Goal: Task Accomplishment & Management: Use online tool/utility

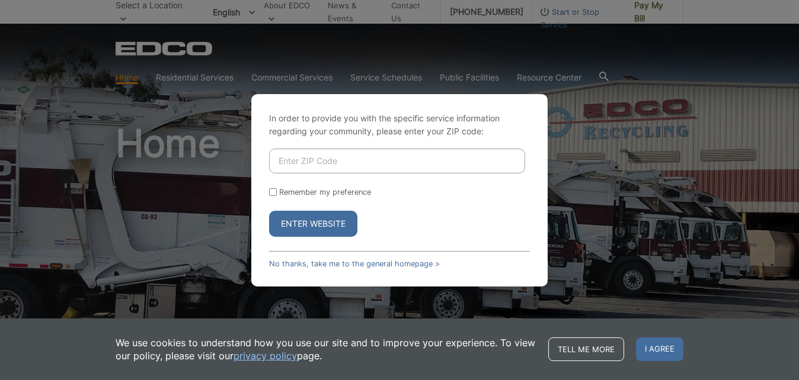
click at [324, 169] on input "Enter ZIP Code" at bounding box center [397, 161] width 256 height 25
type input "92025"
click at [296, 223] on button "Enter Website" at bounding box center [313, 224] width 88 height 26
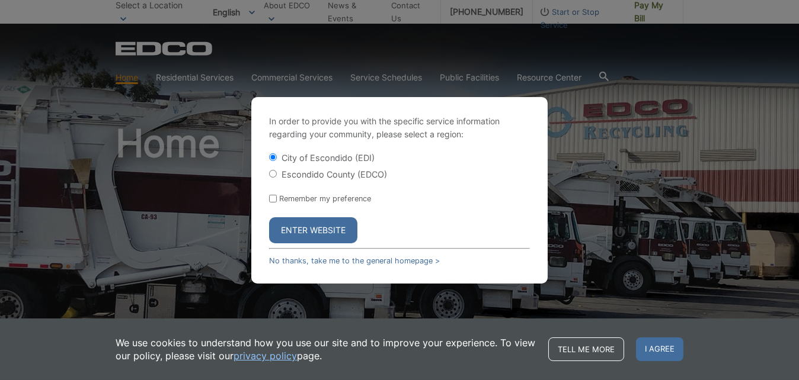
click at [273, 175] on input "Escondido County (EDCO)" at bounding box center [273, 174] width 8 height 8
radio input "true"
click at [274, 198] on input "Remember my preference" at bounding box center [273, 199] width 8 height 8
checkbox input "true"
click at [299, 222] on button "Enter Website" at bounding box center [313, 230] width 88 height 26
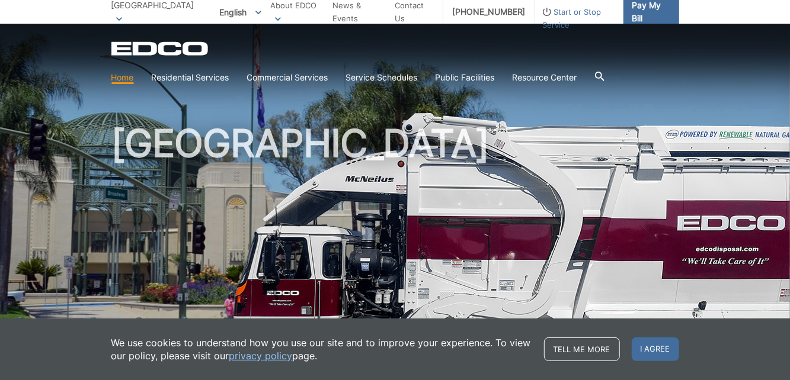
click at [645, 9] on span "Pay My Bill" at bounding box center [650, 12] width 37 height 26
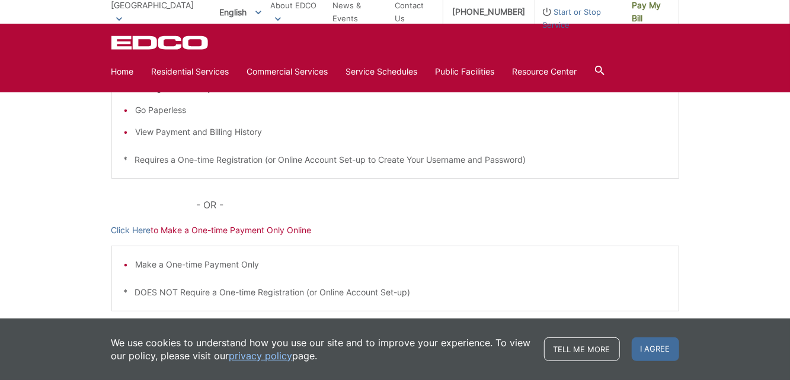
scroll to position [355, 0]
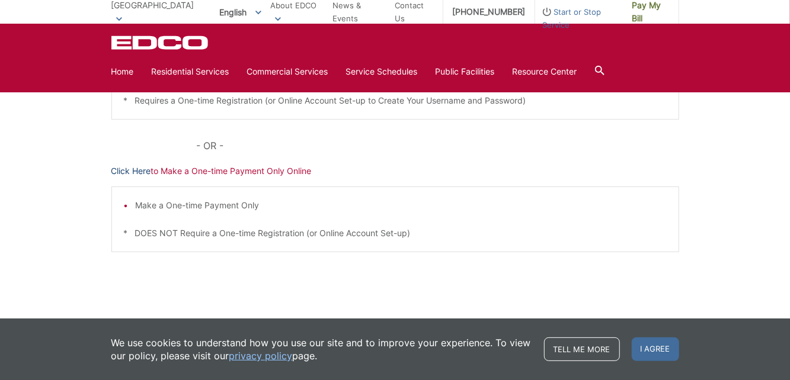
click at [124, 171] on link "Click Here" at bounding box center [131, 171] width 40 height 13
